Goal: Register for event/course

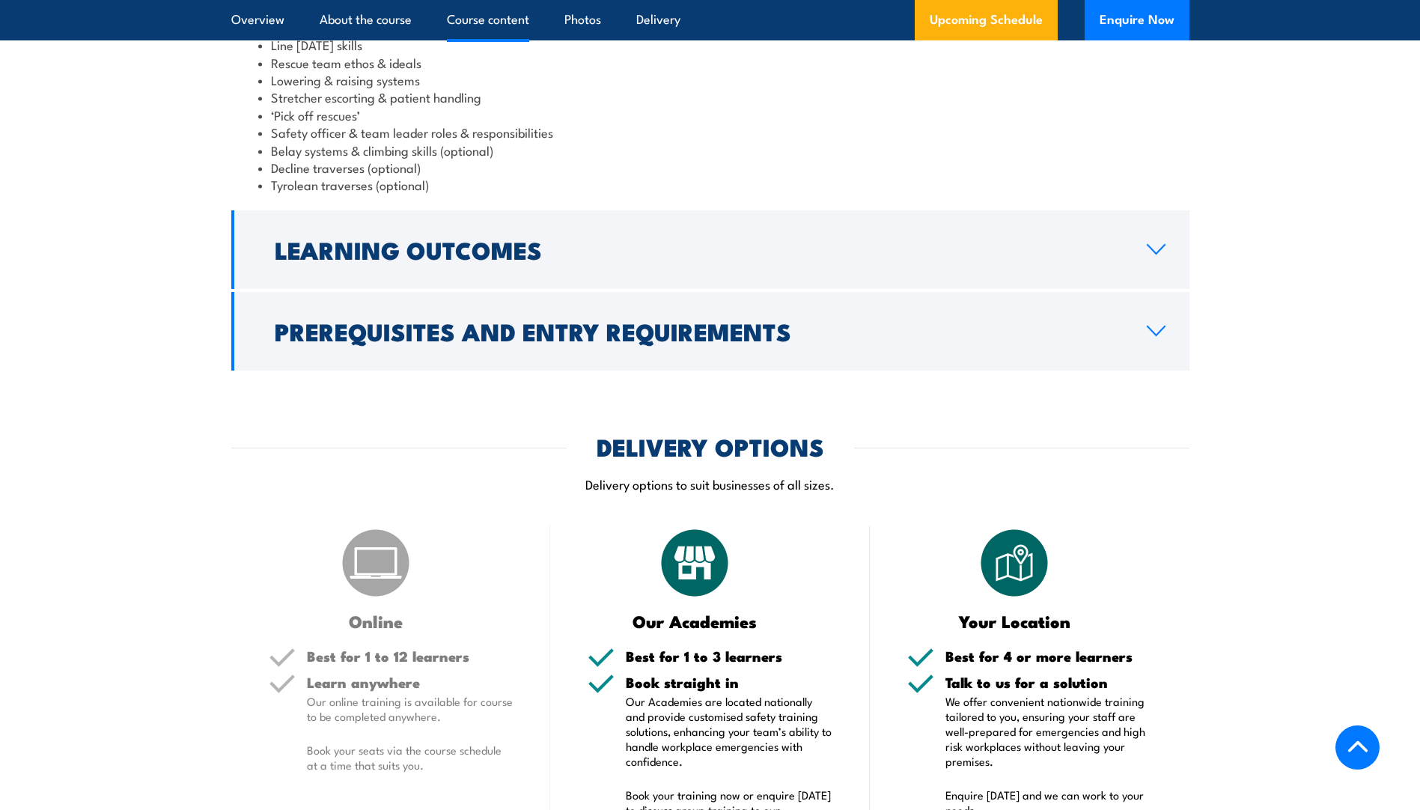
scroll to position [1797, 0]
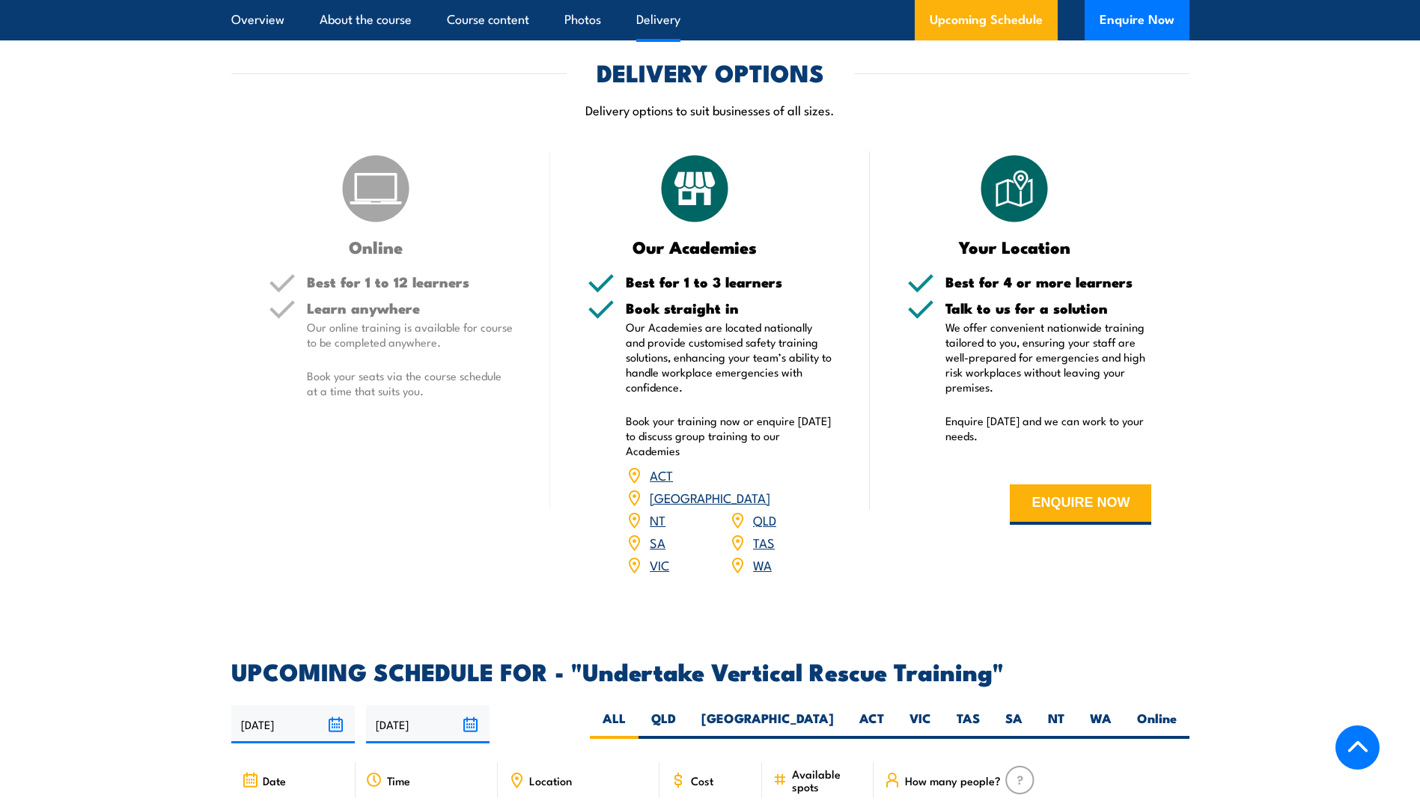
click at [656, 533] on link "SA" at bounding box center [658, 542] width 16 height 18
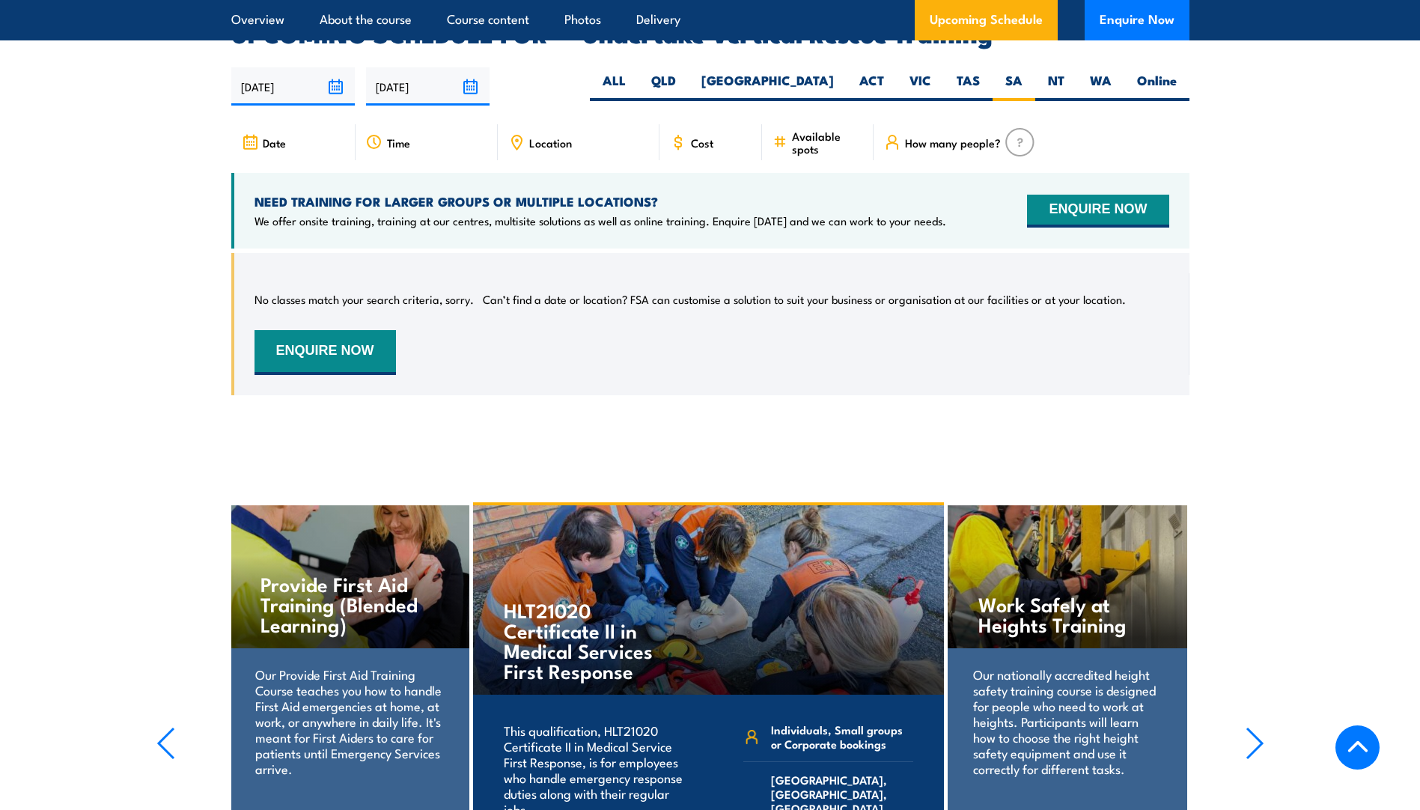
scroll to position [1986, 0]
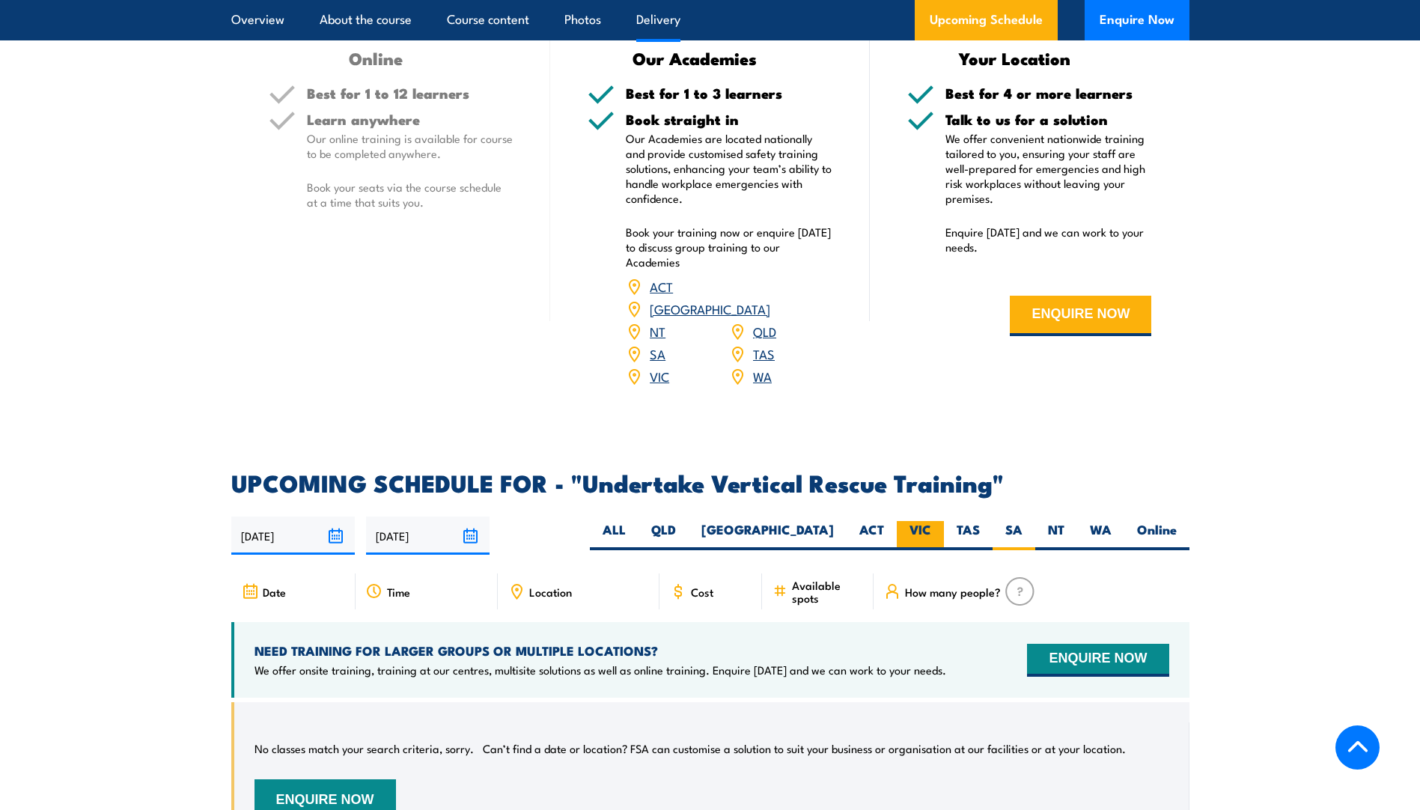
click at [936, 521] on label "VIC" at bounding box center [920, 535] width 47 height 29
click at [936, 521] on input "VIC" at bounding box center [936, 526] width 10 height 10
radio input "true"
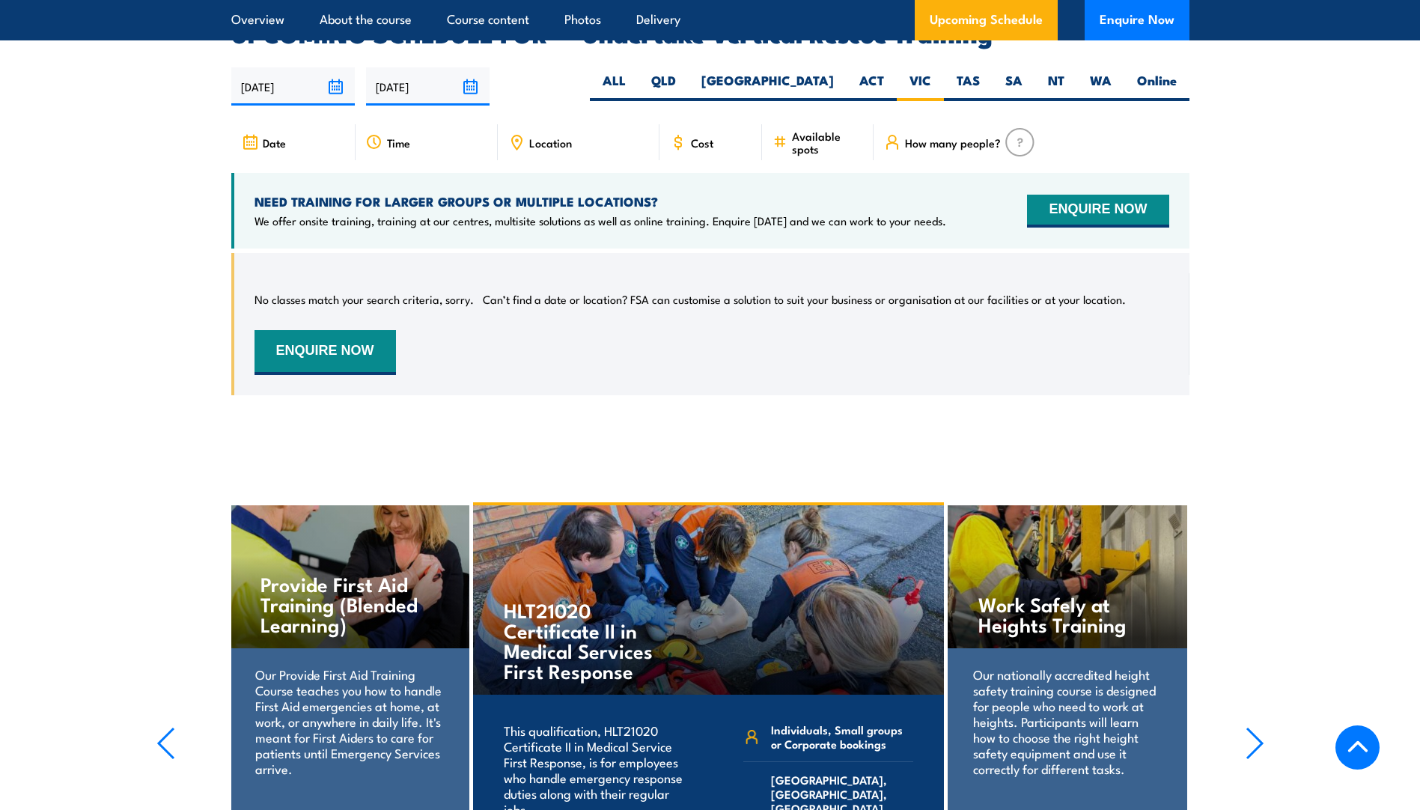
scroll to position [1986, 0]
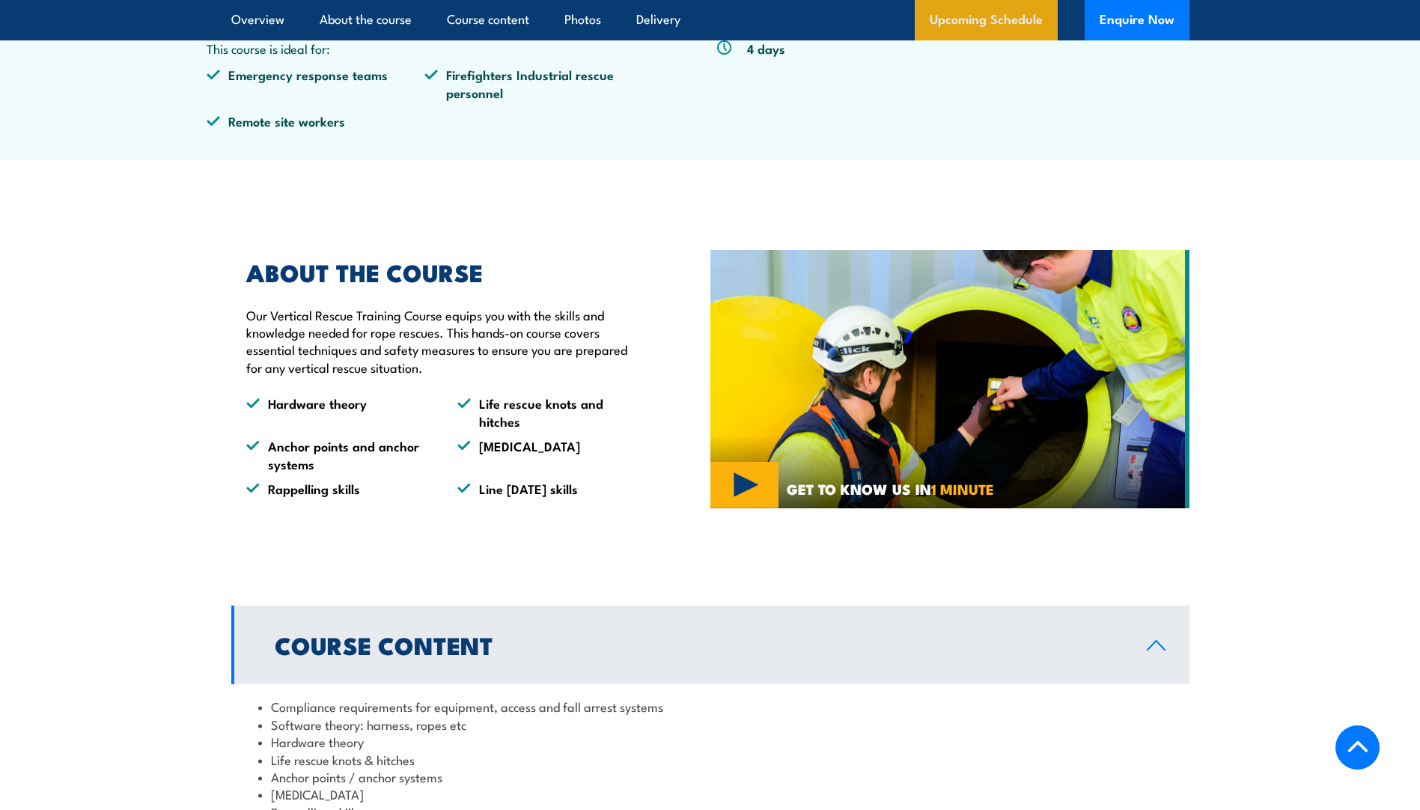
click at [1003, 2] on link "Upcoming Schedule" at bounding box center [986, 20] width 143 height 40
